Goal: Find specific page/section: Find specific page/section

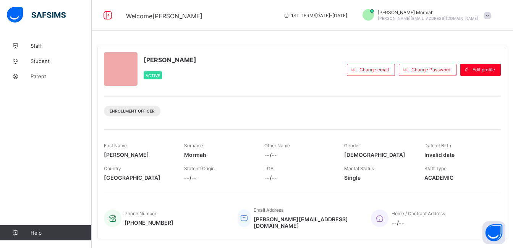
click at [50, 66] on link "Student" at bounding box center [46, 60] width 92 height 15
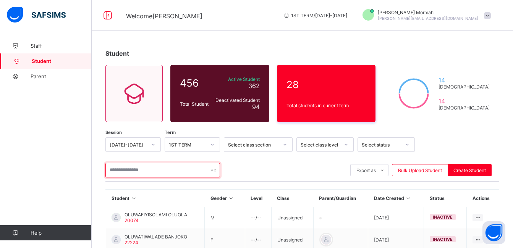
click at [151, 171] on input "text" at bounding box center [162, 170] width 115 height 15
type input "*"
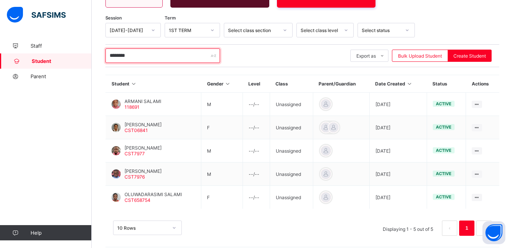
scroll to position [121, 0]
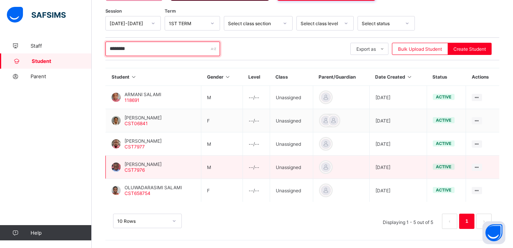
type input "********"
click at [161, 165] on span "[PERSON_NAME]" at bounding box center [142, 164] width 37 height 6
